Goal: Check status: Check status

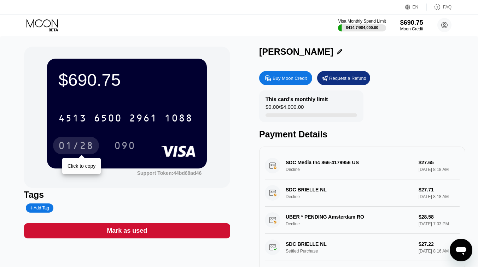
click at [68, 143] on div "01/28" at bounding box center [75, 146] width 35 height 11
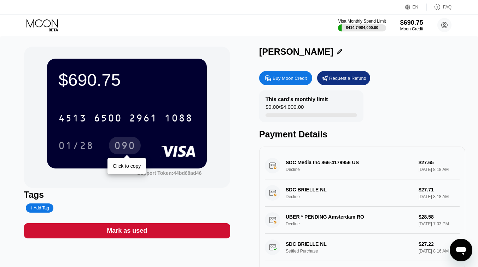
click at [128, 151] on div "090" at bounding box center [124, 146] width 21 height 11
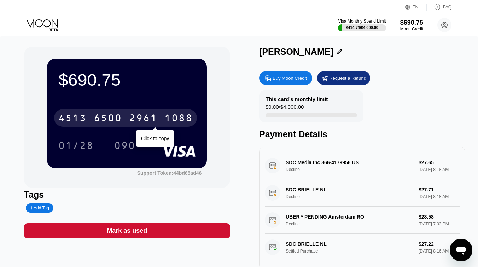
click at [93, 114] on div "[CREDIT_CARD_NUMBER]" at bounding box center [125, 118] width 143 height 18
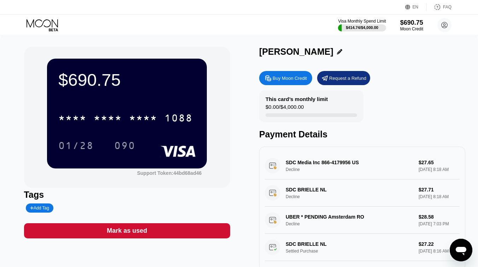
click at [79, 144] on div "01/28" at bounding box center [75, 146] width 35 height 11
click at [127, 149] on div "090" at bounding box center [124, 146] width 21 height 11
